Goal: Task Accomplishment & Management: Complete application form

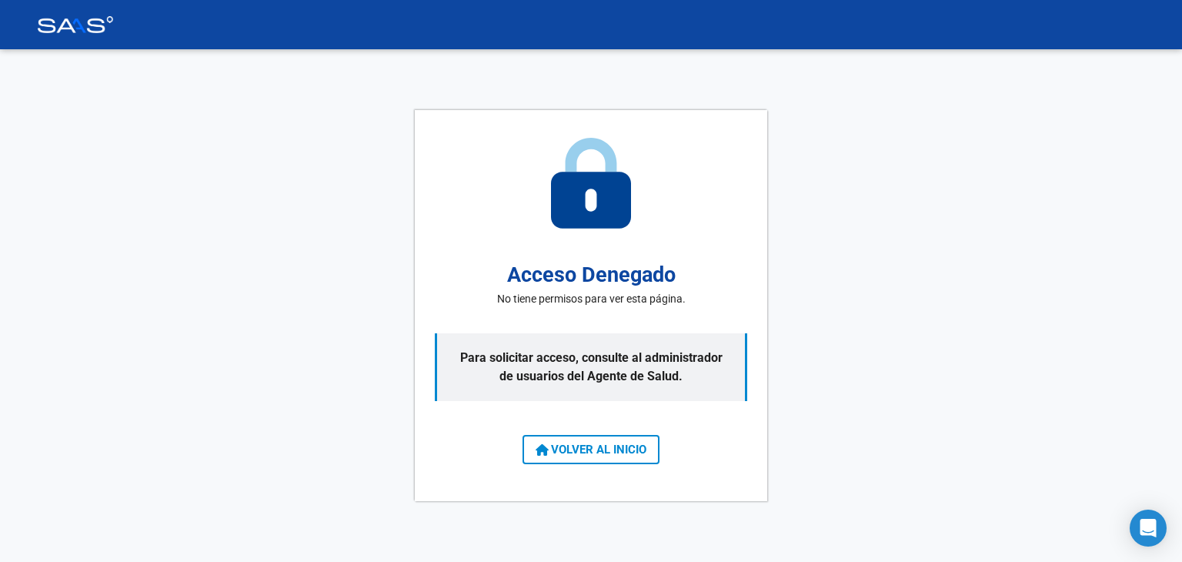
click at [602, 454] on span "VOLVER AL INICIO" at bounding box center [591, 450] width 111 height 14
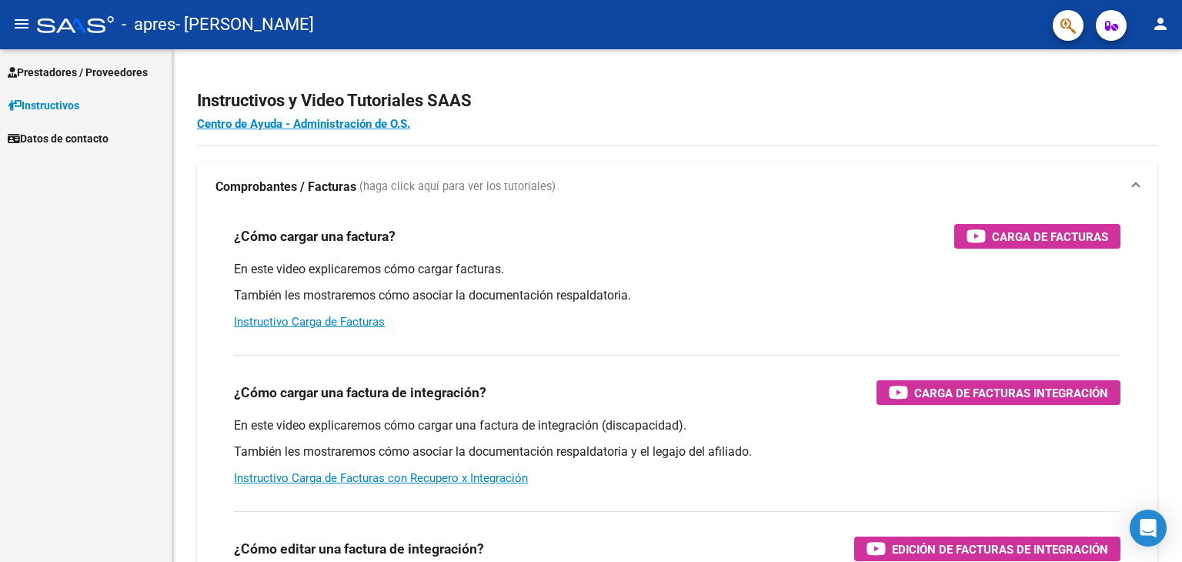
click at [55, 71] on span "Prestadores / Proveedores" at bounding box center [78, 72] width 140 height 17
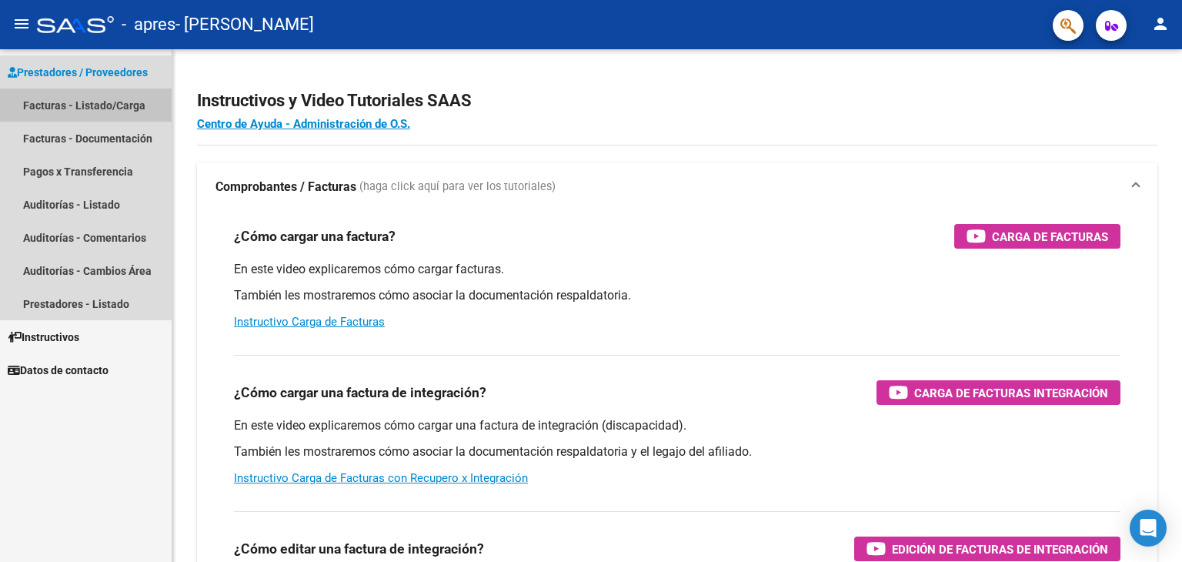
click at [79, 102] on link "Facturas - Listado/Carga" at bounding box center [86, 105] width 172 height 33
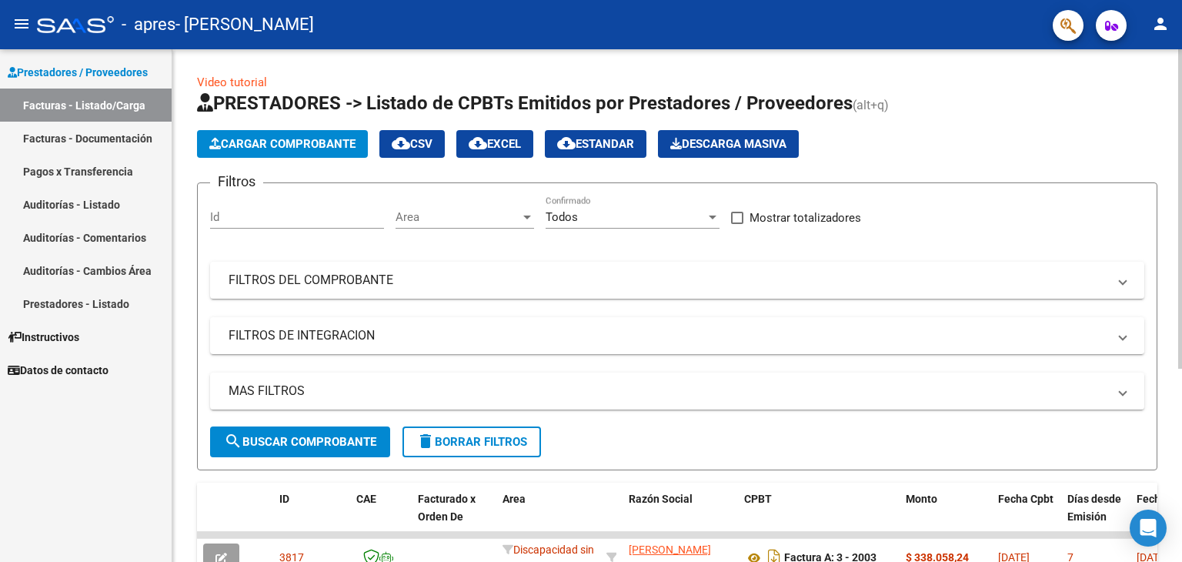
click at [281, 145] on span "Cargar Comprobante" at bounding box center [282, 144] width 146 height 14
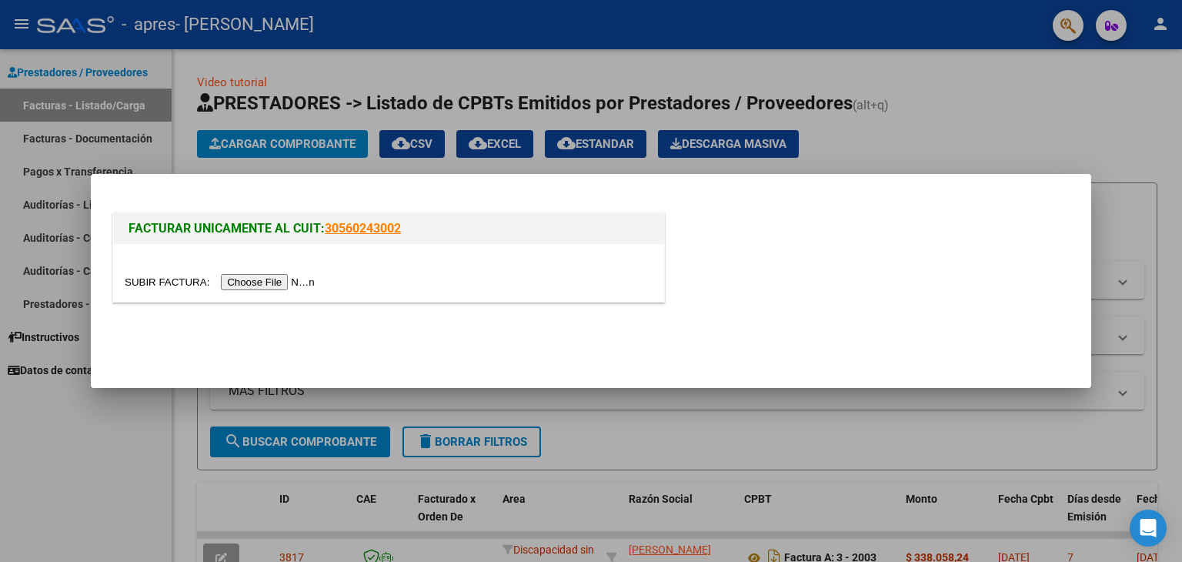
click at [266, 280] on input "file" at bounding box center [222, 282] width 195 height 16
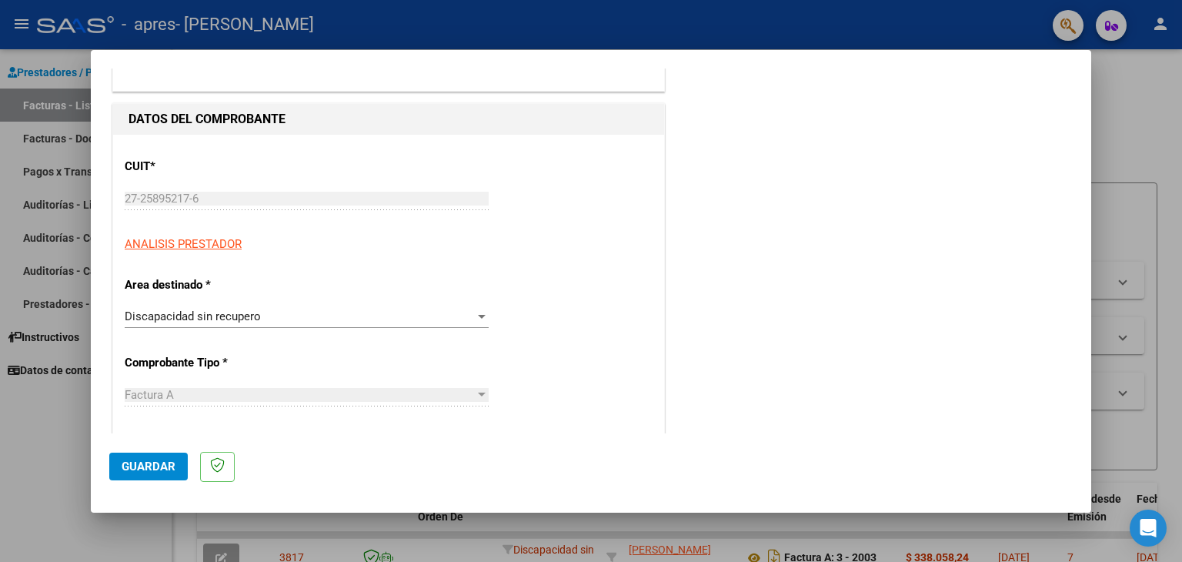
scroll to position [154, 0]
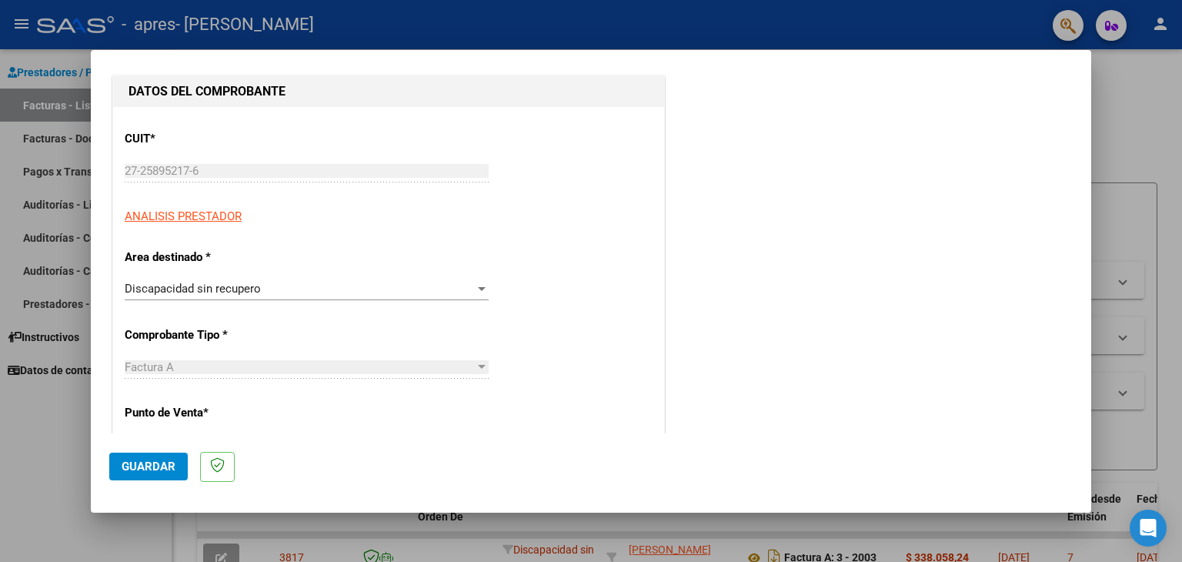
click at [478, 288] on div at bounding box center [482, 289] width 8 height 4
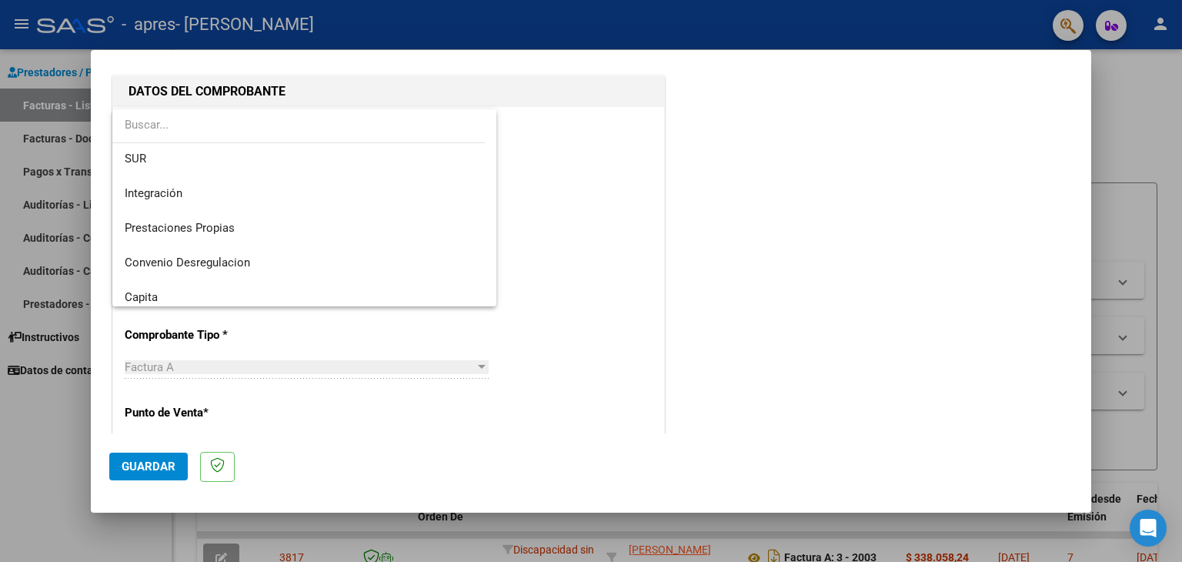
scroll to position [48, 0]
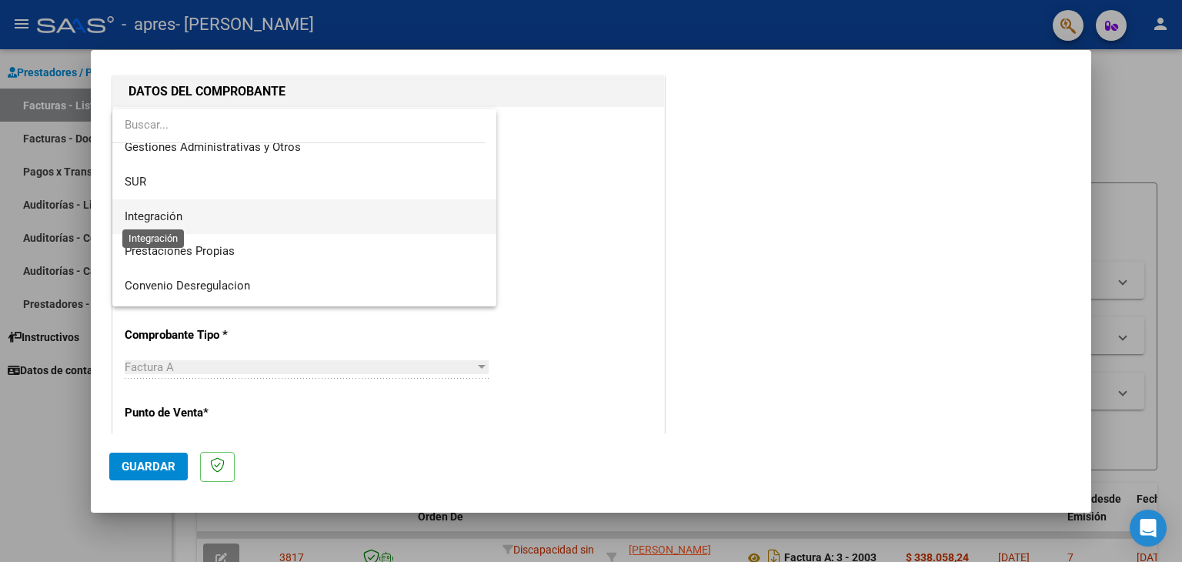
click at [160, 220] on span "Integración" at bounding box center [154, 216] width 58 height 14
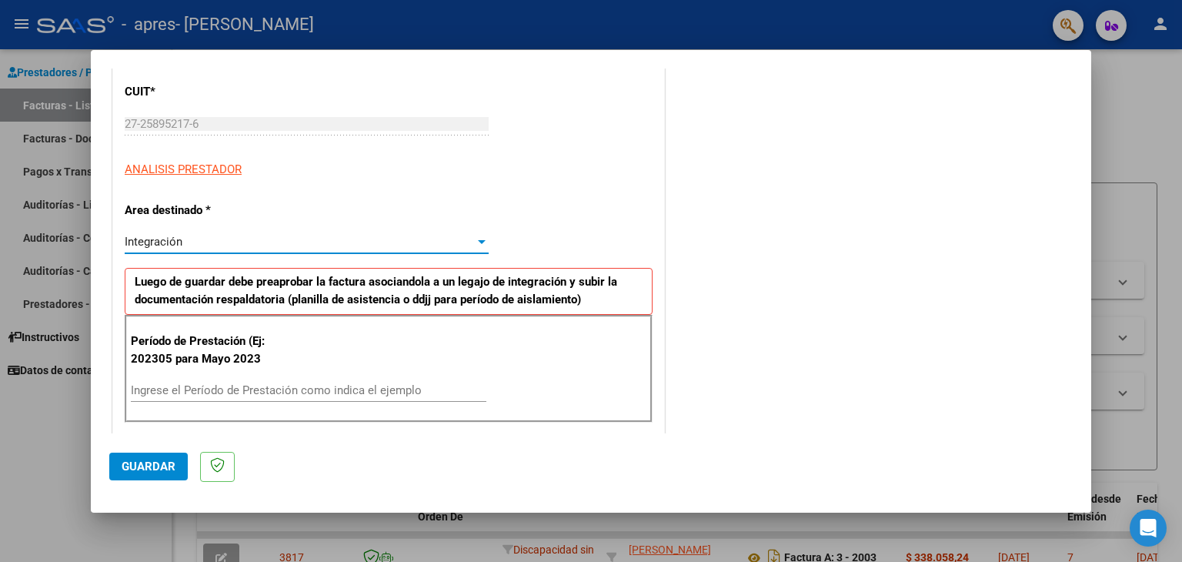
scroll to position [308, 0]
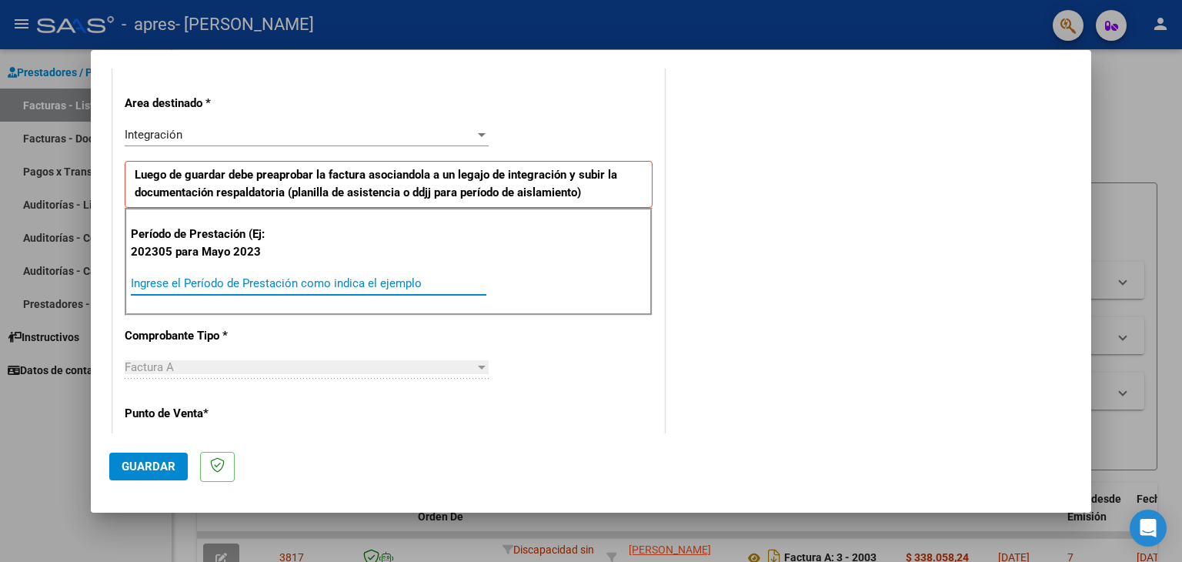
click at [183, 284] on input "Ingrese el Período de Prestación como indica el ejemplo" at bounding box center [309, 283] width 356 height 14
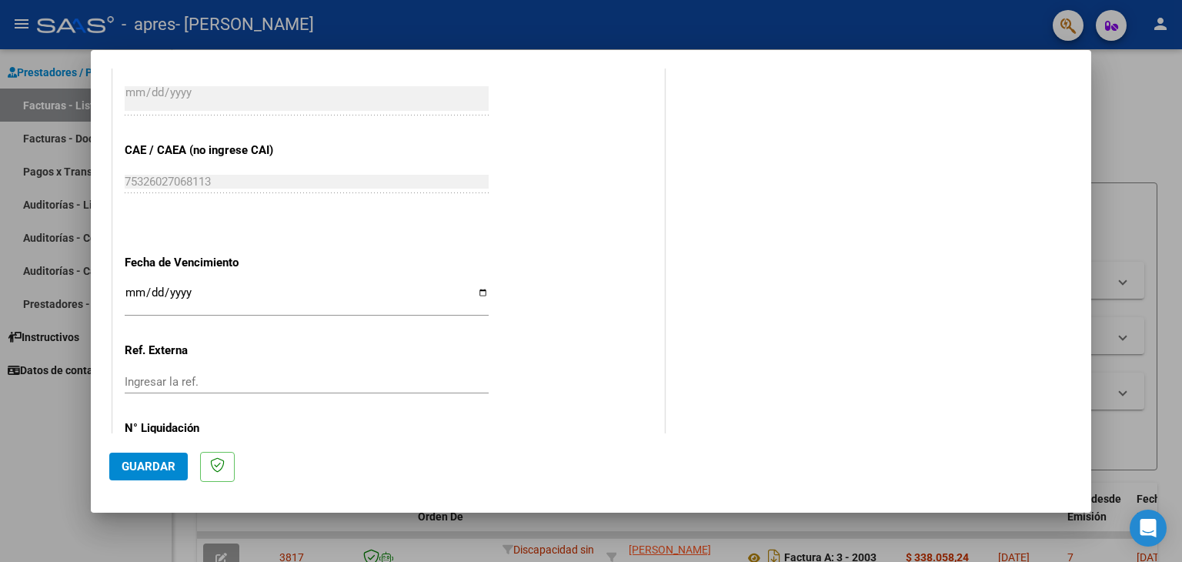
scroll to position [924, 0]
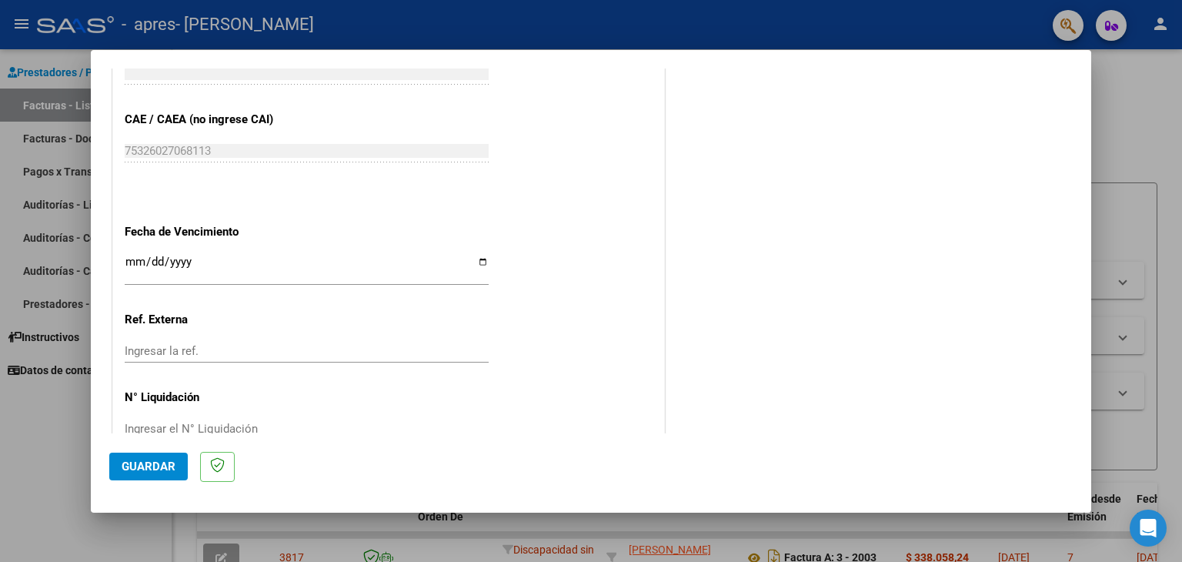
type input "202507"
click at [480, 260] on input "Ingresar la fecha" at bounding box center [307, 268] width 364 height 25
type input "[DATE]"
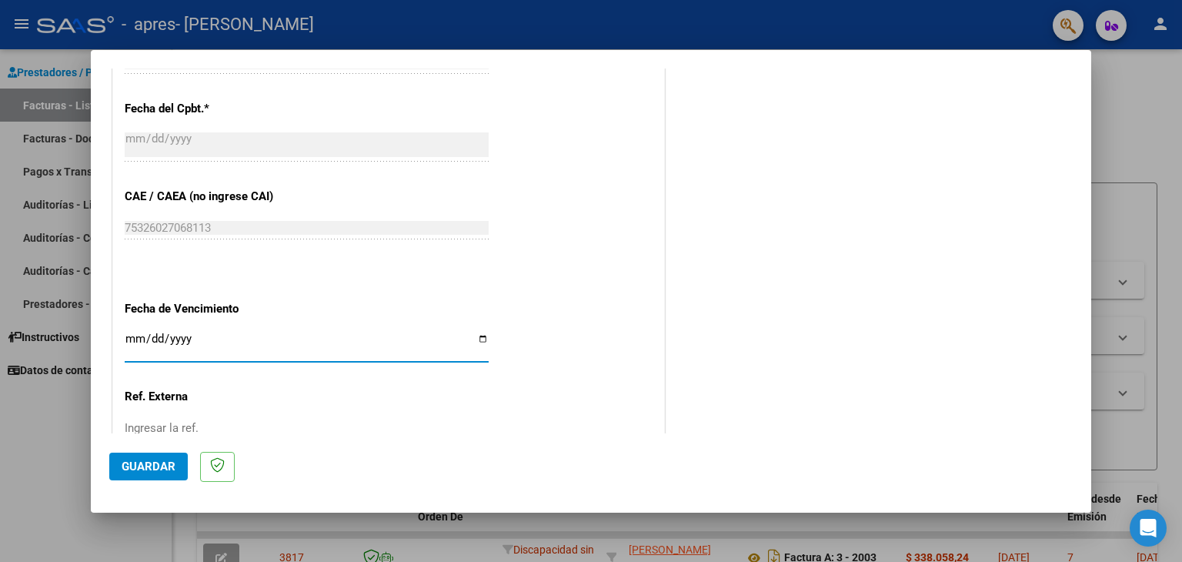
scroll to position [958, 0]
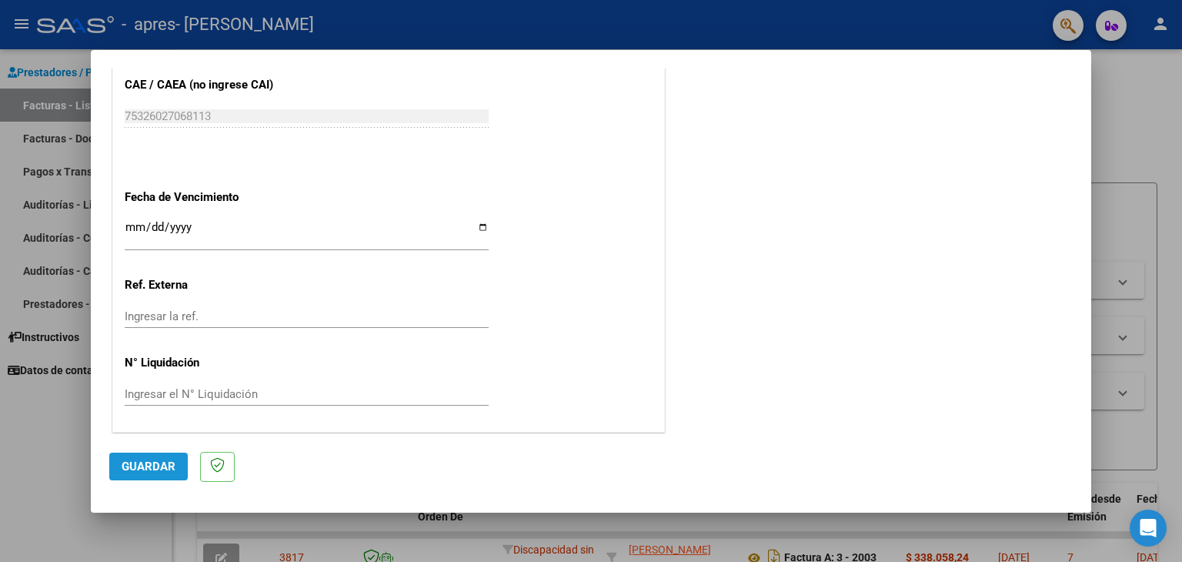
click at [155, 463] on span "Guardar" at bounding box center [149, 467] width 54 height 14
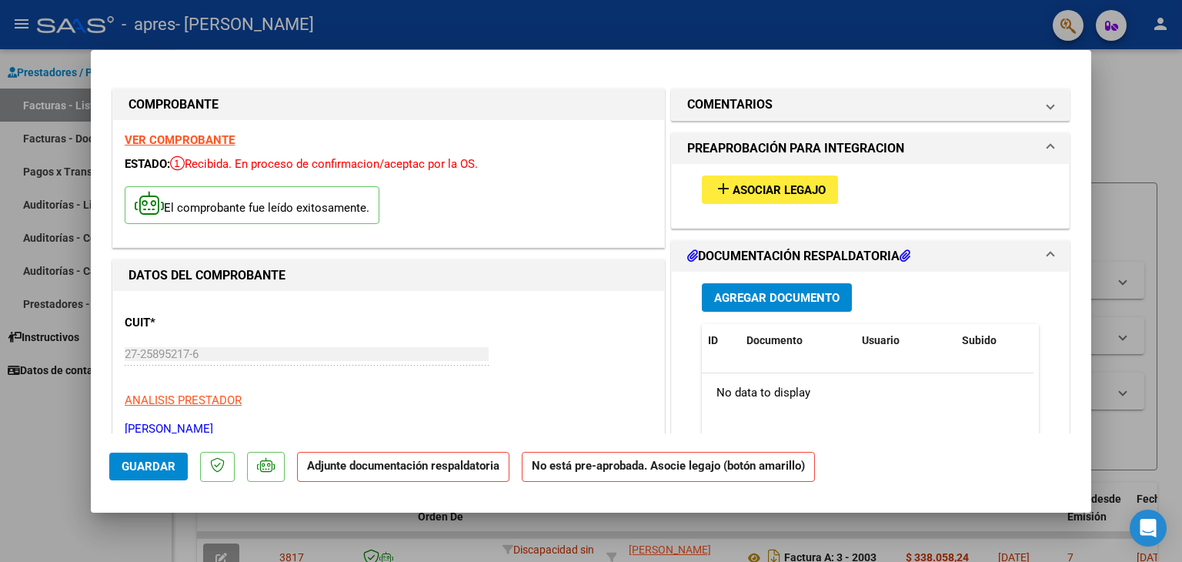
click at [745, 185] on span "Asociar Legajo" at bounding box center [779, 190] width 93 height 14
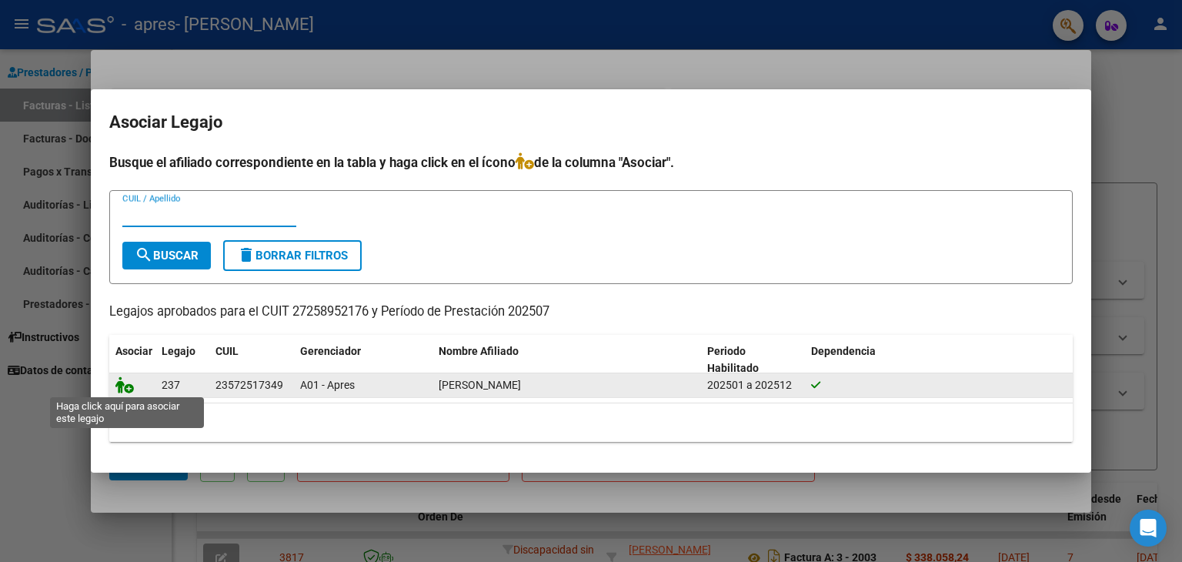
click at [123, 382] on icon at bounding box center [124, 384] width 18 height 17
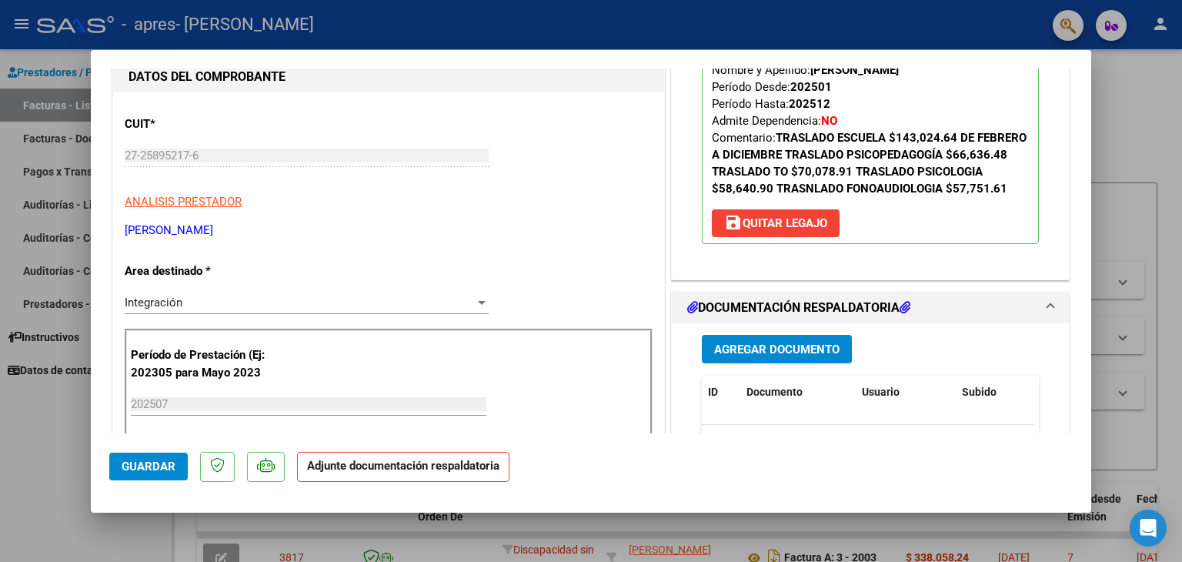
scroll to position [231, 0]
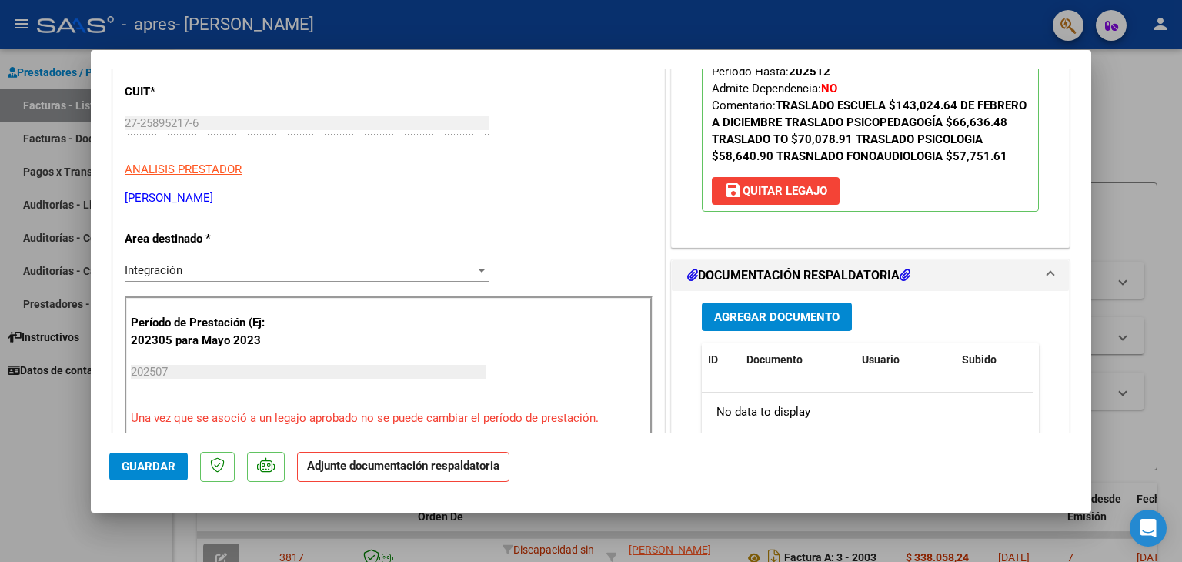
click at [755, 324] on span "Agregar Documento" at bounding box center [776, 317] width 125 height 14
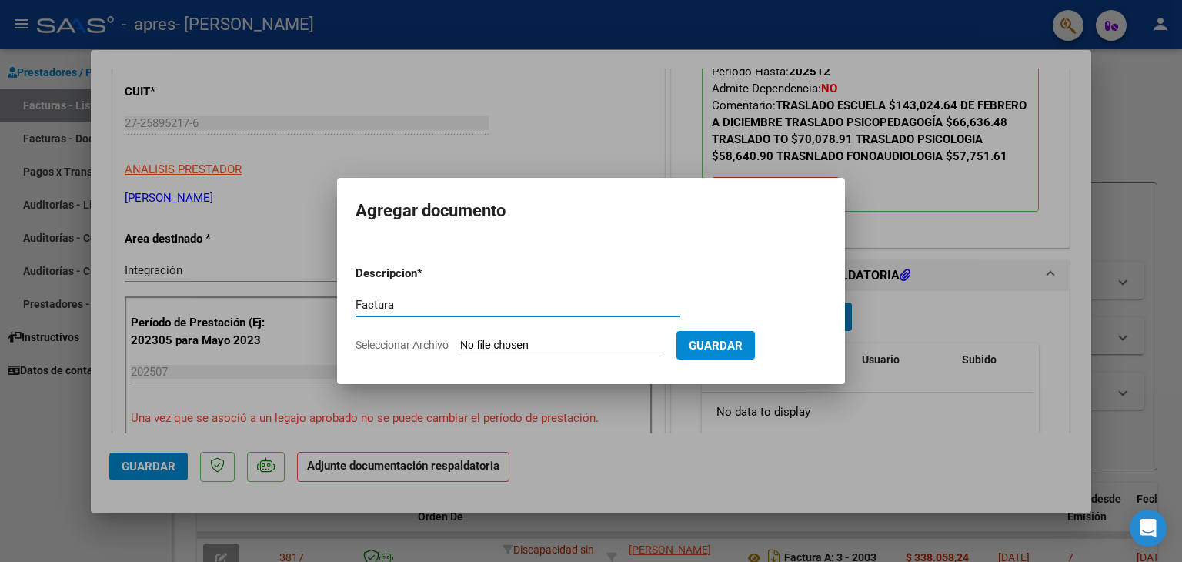
type input "Factura"
click at [430, 346] on span "Seleccionar Archivo" at bounding box center [402, 345] width 93 height 12
click at [460, 346] on input "Seleccionar Archivo" at bounding box center [562, 346] width 204 height 15
type input "C:\fakepath\27258952176_001_00003_00002028.pdf"
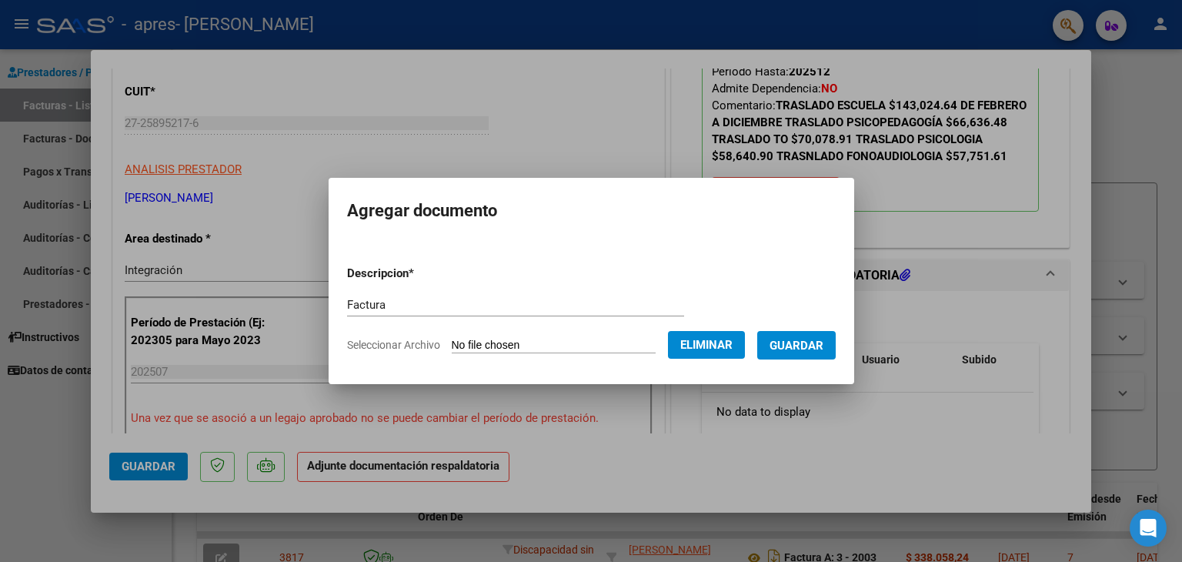
click at [794, 346] on span "Guardar" at bounding box center [797, 346] width 54 height 14
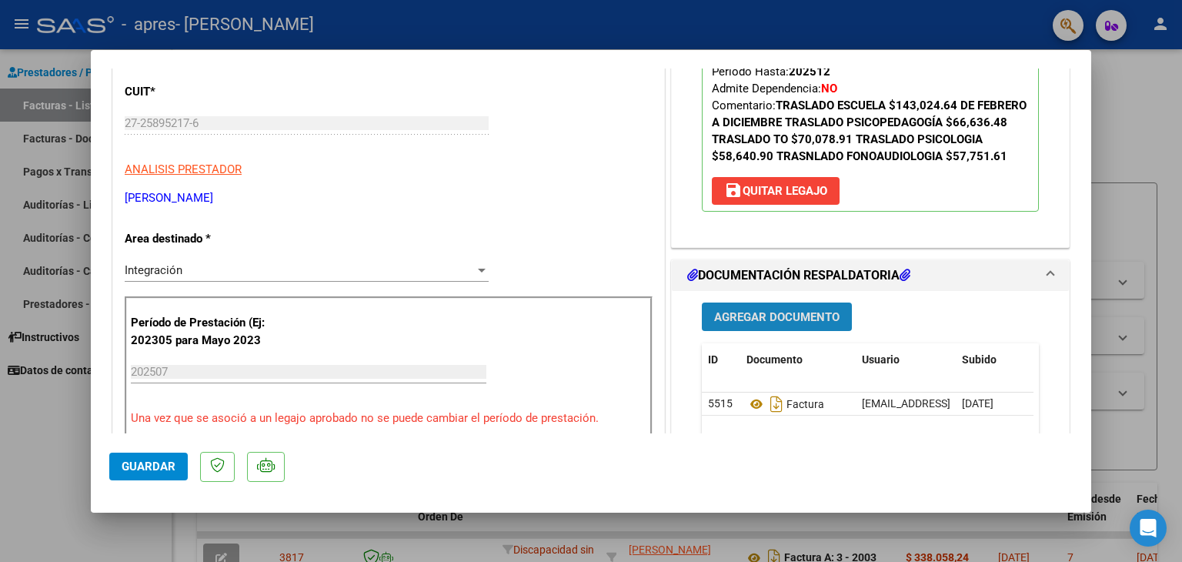
click at [767, 324] on span "Agregar Documento" at bounding box center [776, 317] width 125 height 14
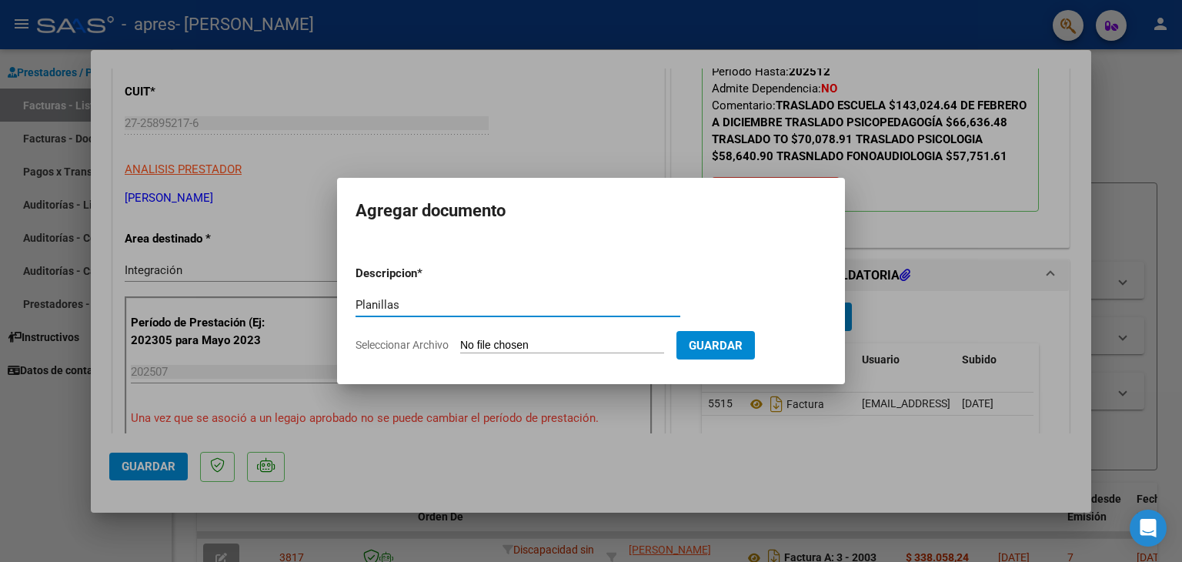
type input "Planillas"
click at [422, 341] on span "Seleccionar Archivo" at bounding box center [402, 345] width 93 height 12
click at [460, 341] on input "Seleccionar Archivo" at bounding box center [562, 346] width 204 height 15
type input "C:\fakepath\aPlanillas Asist [PERSON_NAME] [DATE].pdf"
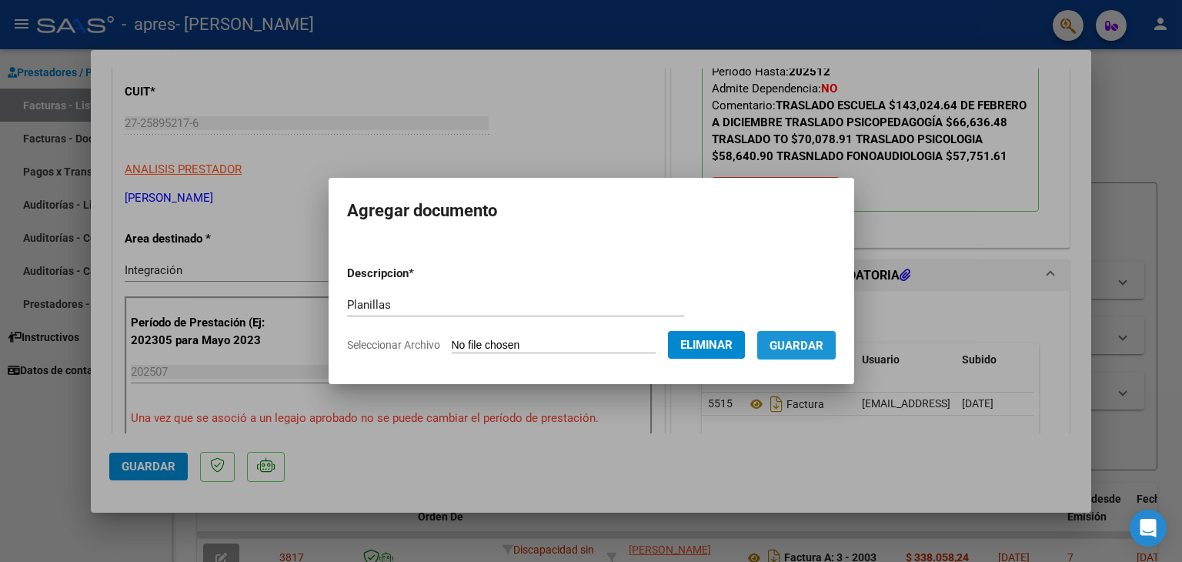
click at [818, 346] on span "Guardar" at bounding box center [797, 346] width 54 height 14
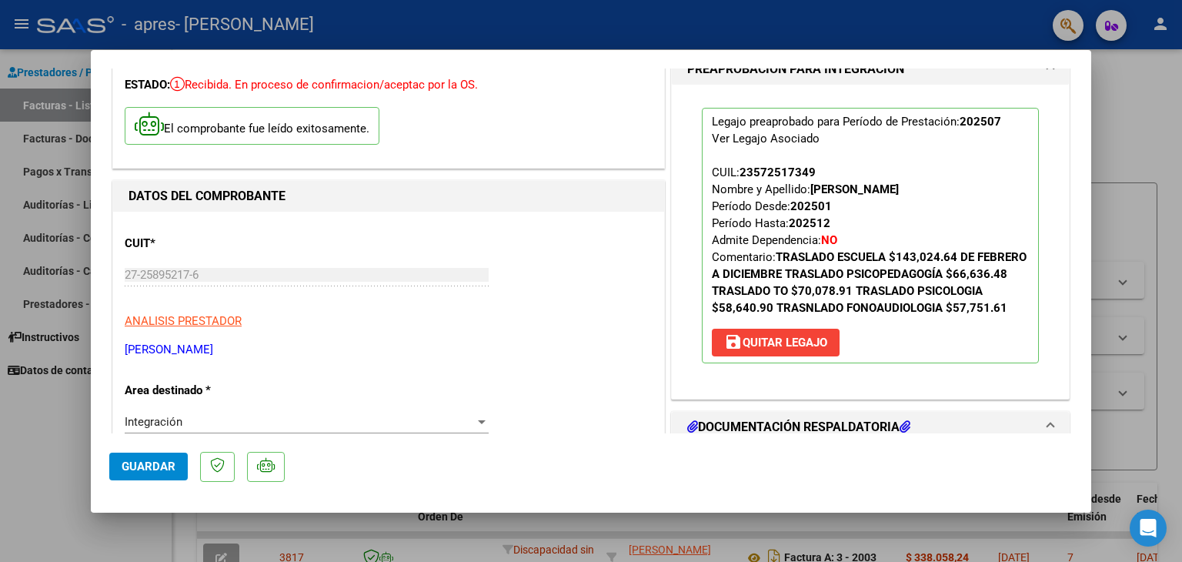
scroll to position [308, 0]
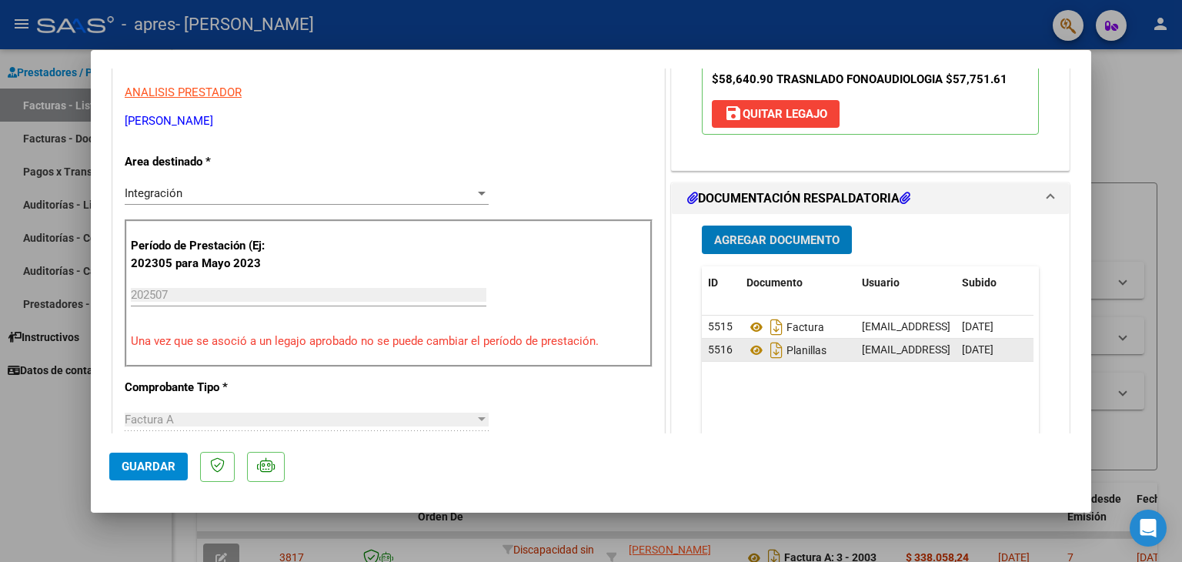
click at [719, 356] on span "5516" at bounding box center [720, 349] width 25 height 12
drag, startPoint x: 719, startPoint y: 365, endPoint x: 998, endPoint y: 361, distance: 278.7
click at [998, 361] on div "5516 Planillas [EMAIL_ADDRESS][DOMAIN_NAME] - [PERSON_NAME] [DATE]" at bounding box center [906, 350] width 408 height 23
click at [904, 416] on datatable-body "5515 Factura [EMAIL_ADDRESS][DOMAIN_NAME] - [PERSON_NAME] [DATE] 5516 Planillas…" at bounding box center [868, 387] width 332 height 143
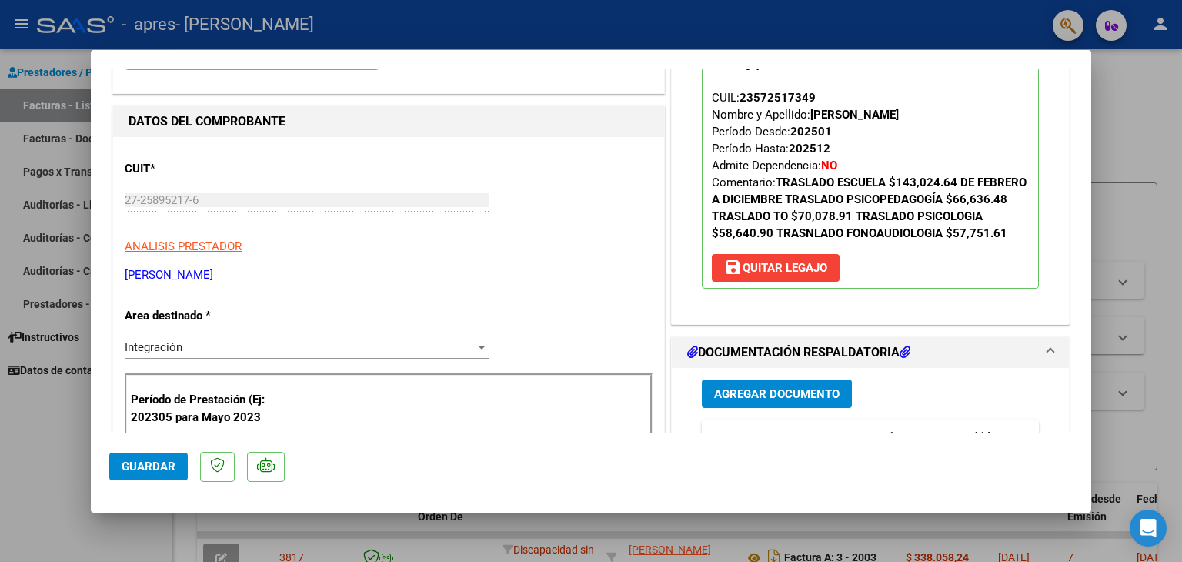
scroll to position [231, 0]
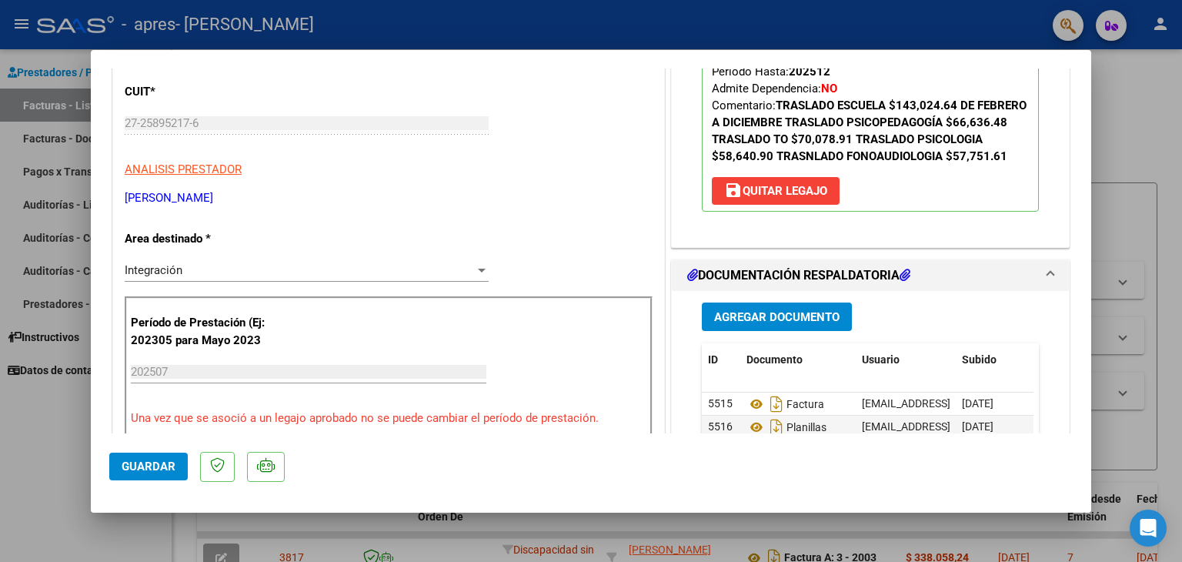
click at [1048, 285] on span at bounding box center [1051, 275] width 6 height 18
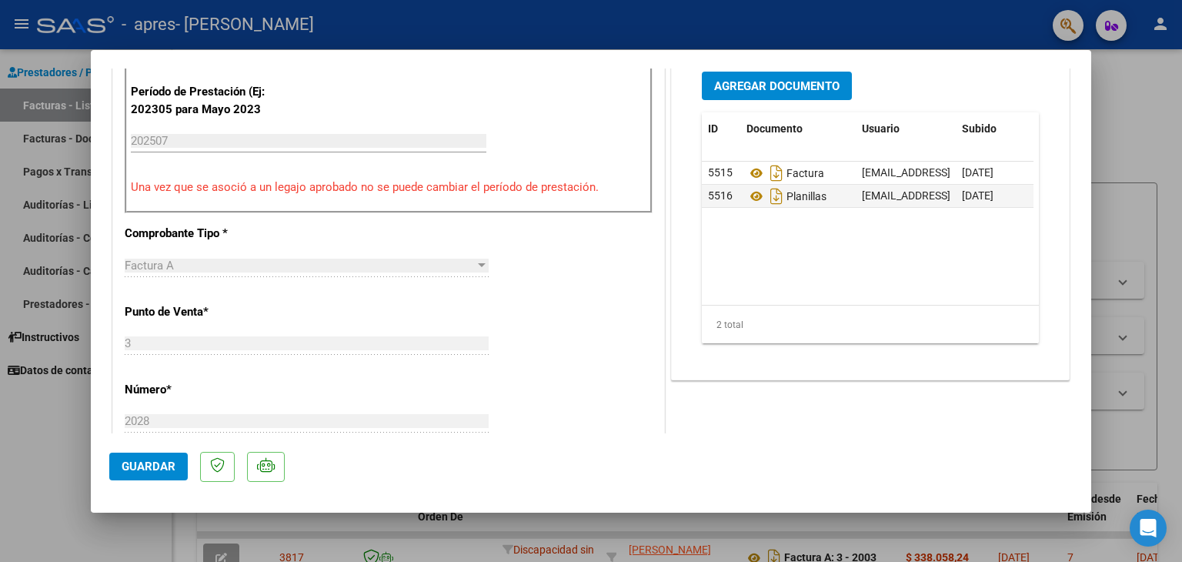
scroll to position [0, 75]
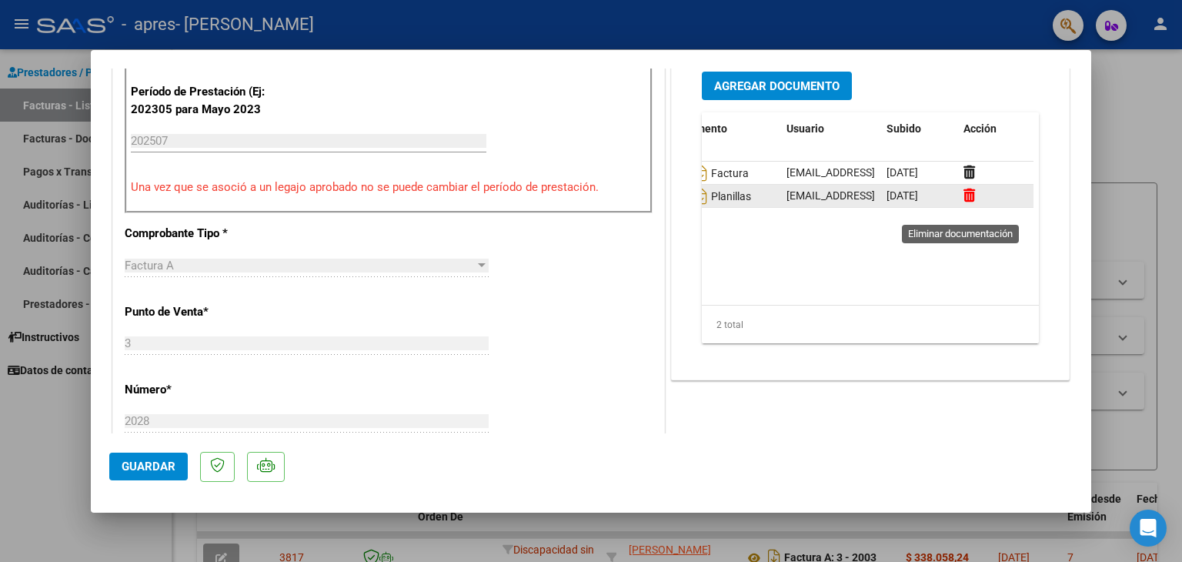
click at [964, 202] on icon at bounding box center [970, 195] width 12 height 15
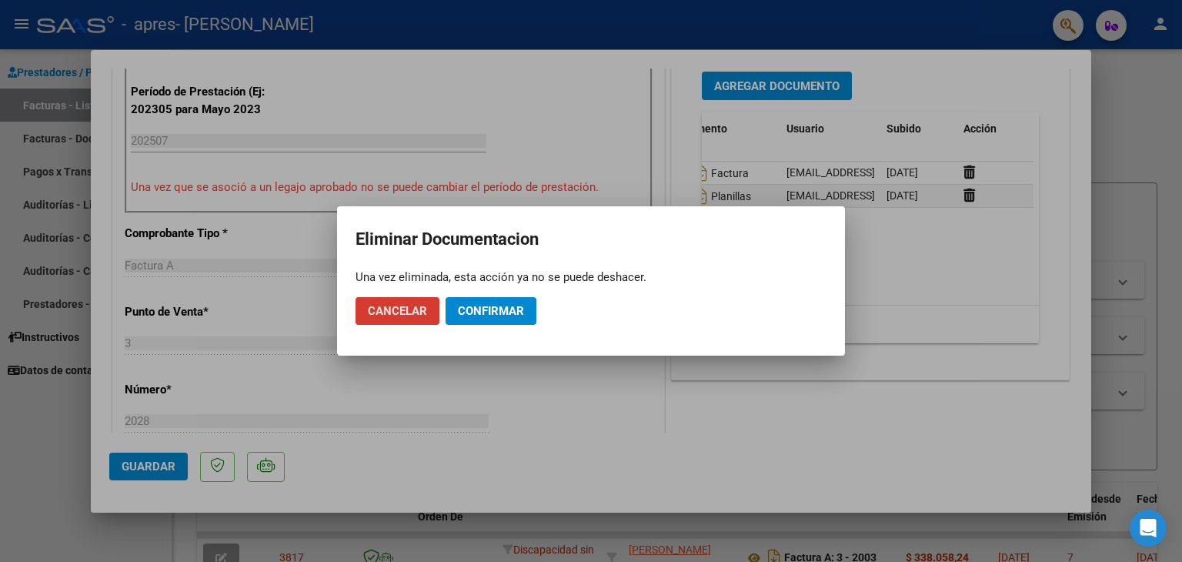
click at [490, 309] on span "Confirmar" at bounding box center [491, 311] width 66 height 14
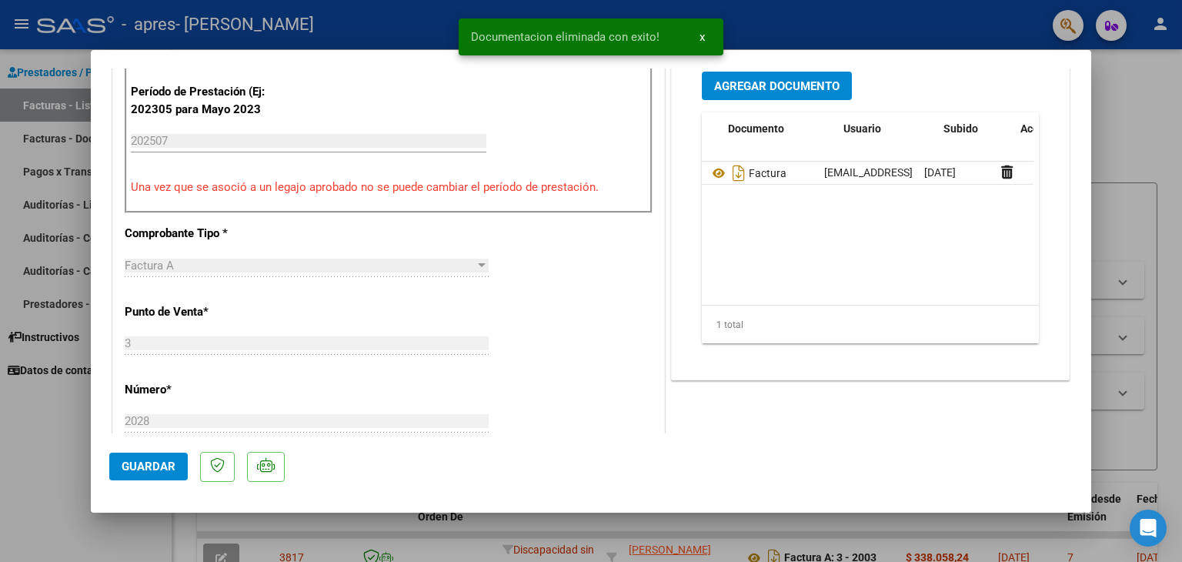
scroll to position [0, 0]
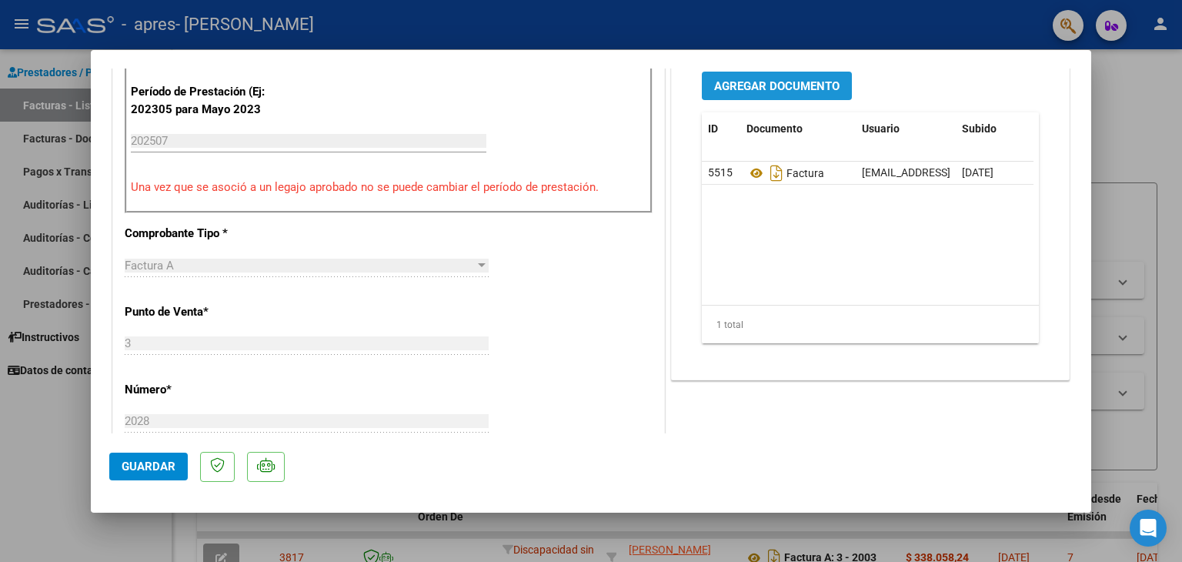
click at [789, 93] on span "Agregar Documento" at bounding box center [776, 86] width 125 height 14
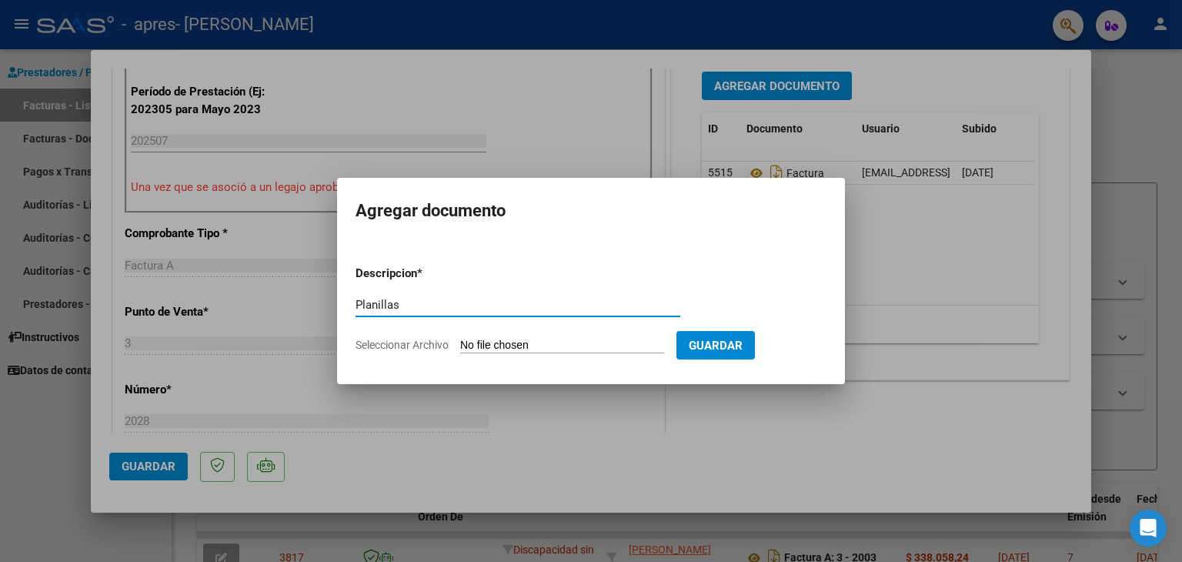
type input "Planillas"
click at [434, 343] on span "Seleccionar Archivo" at bounding box center [402, 345] width 93 height 12
click at [460, 343] on input "Seleccionar Archivo" at bounding box center [562, 346] width 204 height 15
type input "C:\fakepath\aPlanillas Asist [PERSON_NAME] [DATE].pdf"
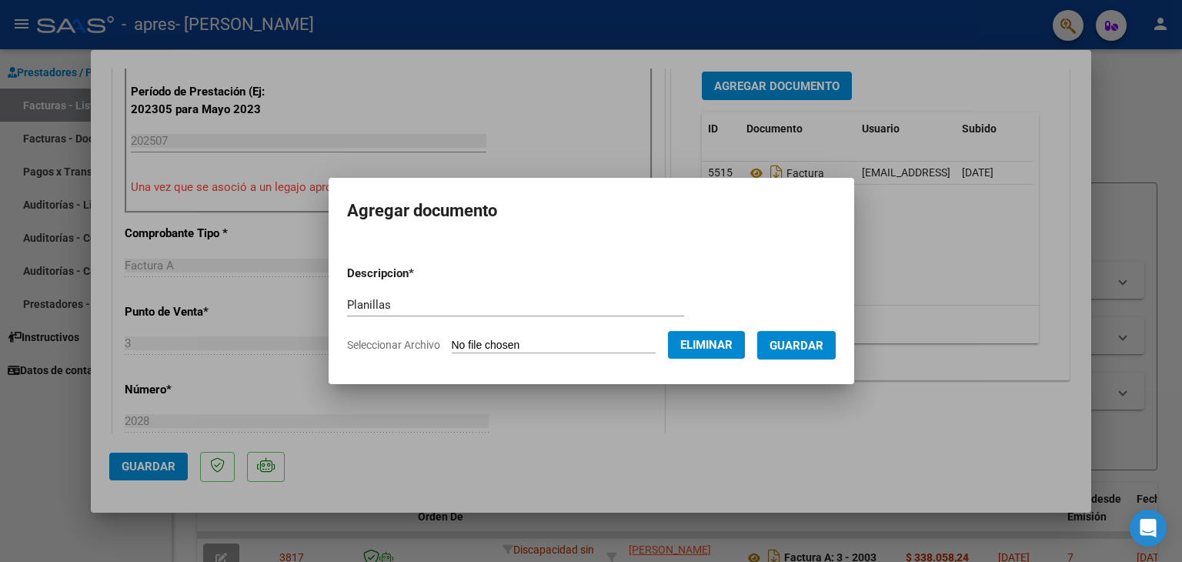
click at [814, 339] on span "Guardar" at bounding box center [797, 346] width 54 height 14
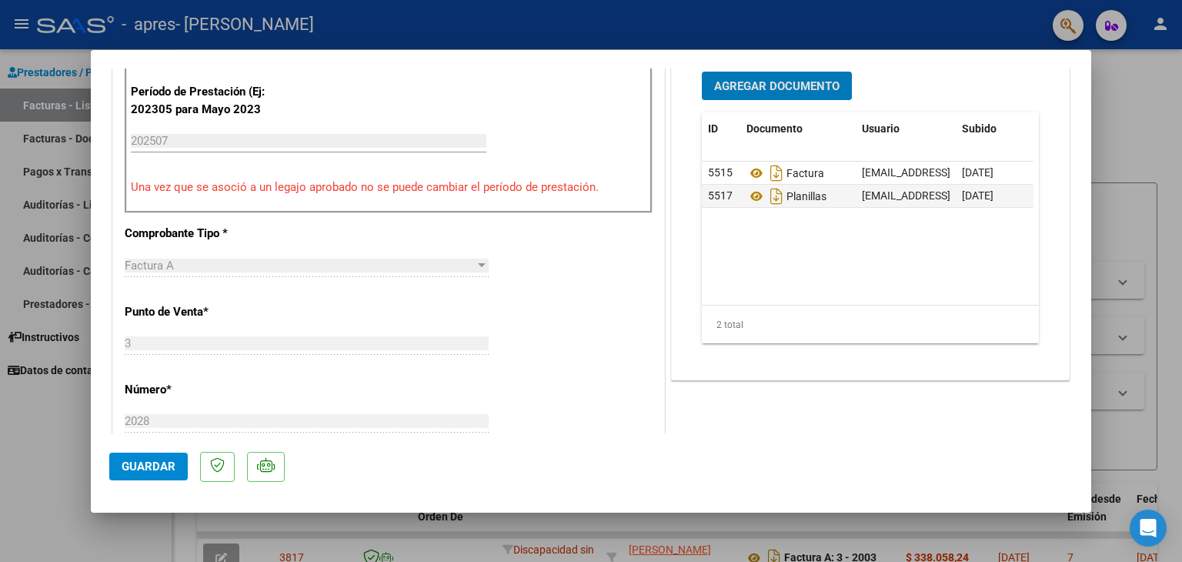
click at [150, 463] on span "Guardar" at bounding box center [149, 467] width 54 height 14
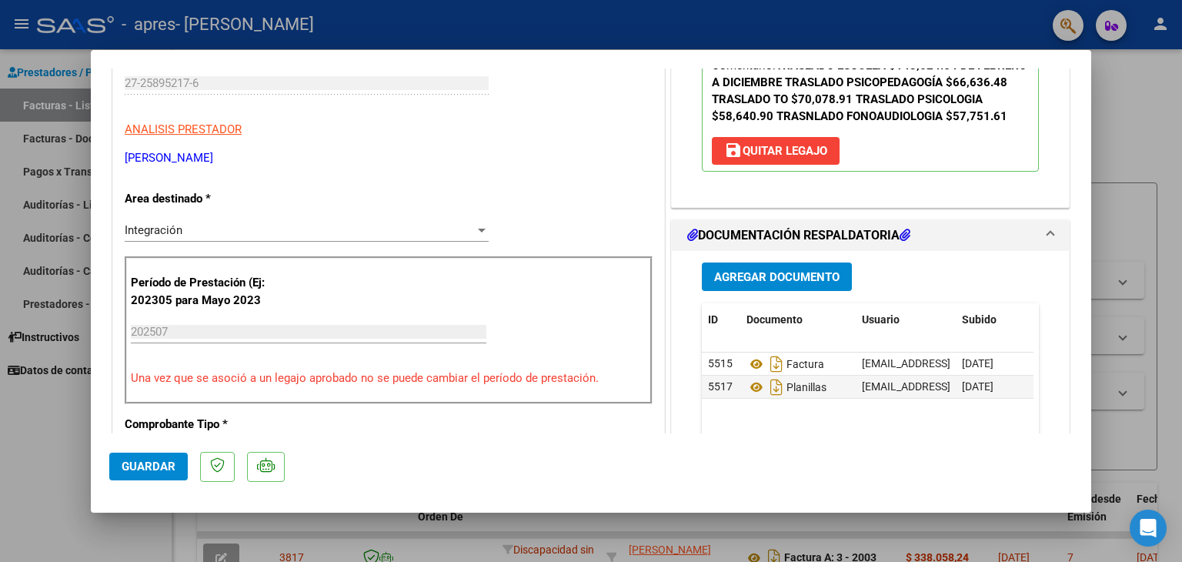
scroll to position [231, 0]
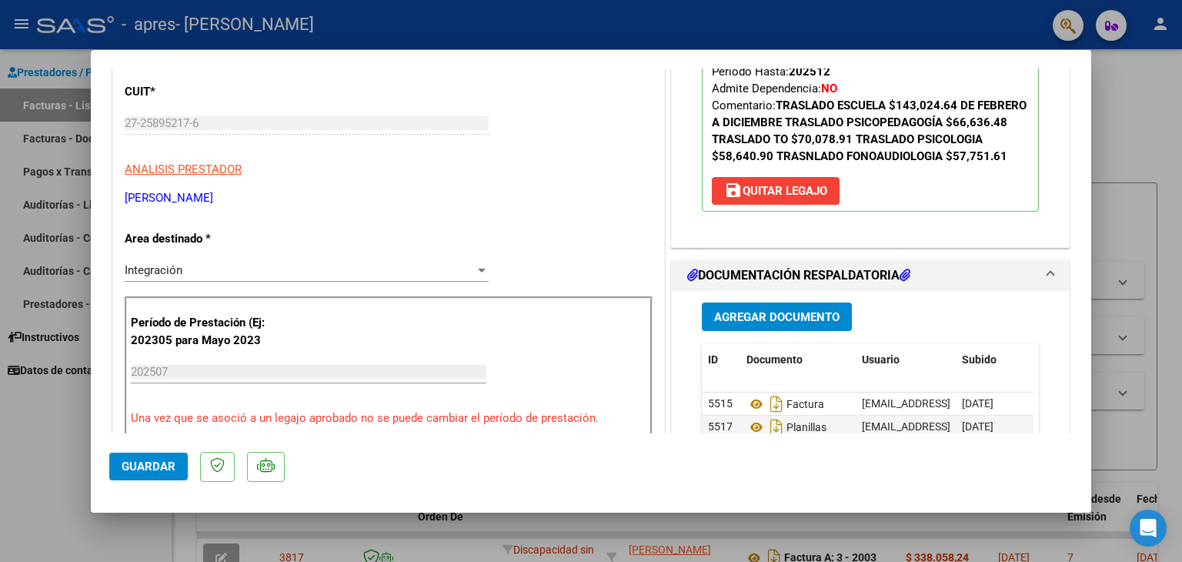
click at [59, 136] on div at bounding box center [591, 281] width 1182 height 562
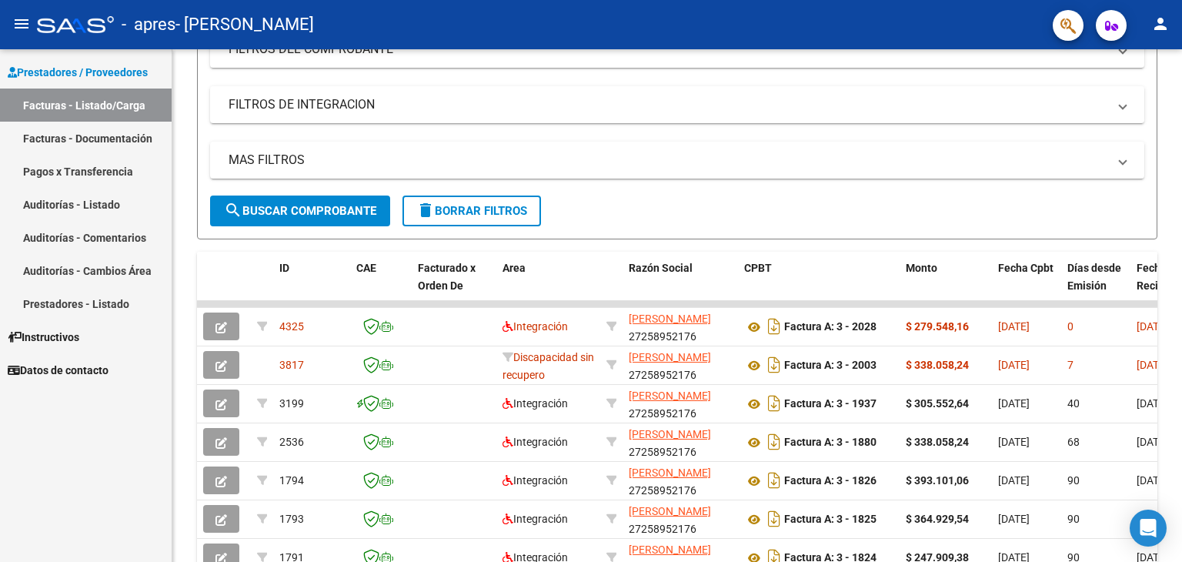
click at [1165, 18] on mat-icon "person" at bounding box center [1161, 24] width 18 height 18
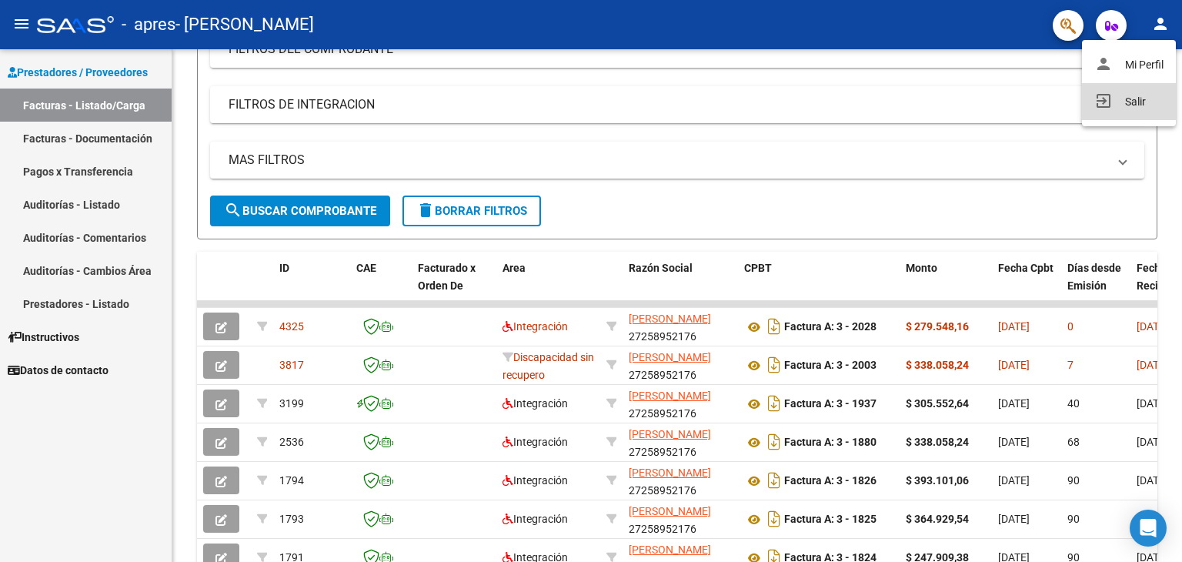
click at [1137, 102] on button "exit_to_app Salir" at bounding box center [1129, 101] width 94 height 37
